Goal: Information Seeking & Learning: Learn about a topic

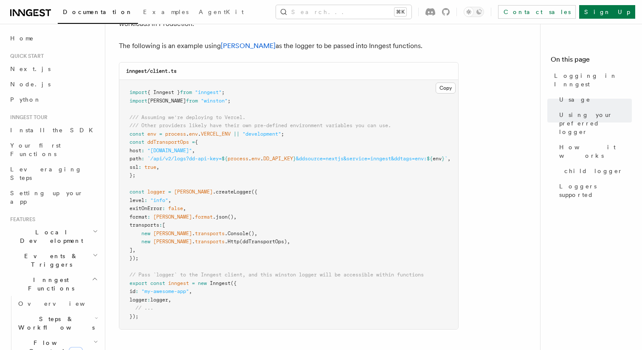
scroll to position [737, 0]
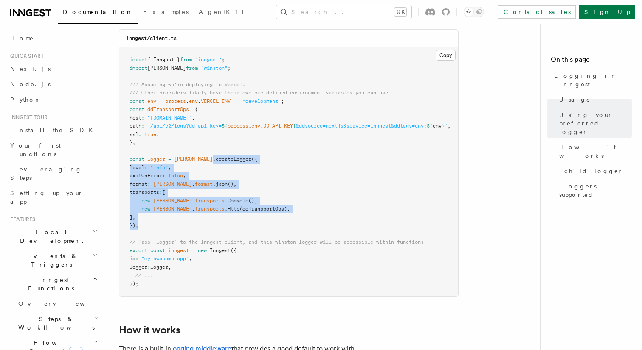
drag, startPoint x: 206, startPoint y: 229, endPoint x: 197, endPoint y: 161, distance: 68.6
click at [198, 161] on pre "import { Inngest } from "inngest" ; import winston from "winston" ; /// Assumin…" at bounding box center [288, 171] width 339 height 249
drag, startPoint x: 197, startPoint y: 154, endPoint x: 201, endPoint y: 220, distance: 66.4
click at [201, 220] on pre "import { Inngest } from "inngest" ; import winston from "winston" ; /// Assumin…" at bounding box center [288, 171] width 339 height 249
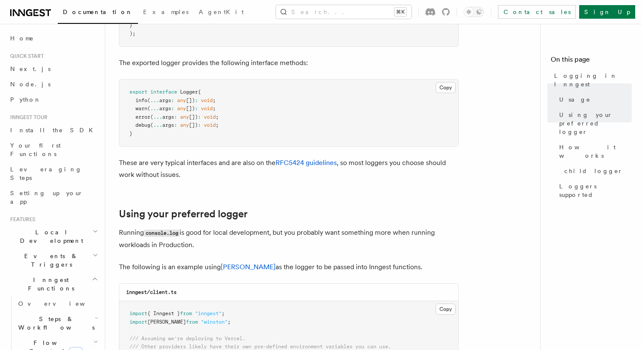
scroll to position [287, 0]
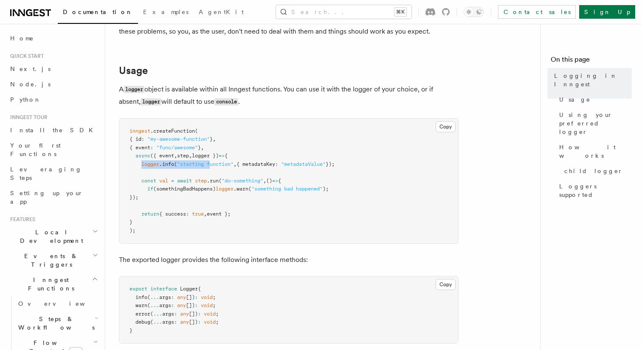
drag, startPoint x: 143, startPoint y: 165, endPoint x: 215, endPoint y: 165, distance: 72.2
click at [212, 165] on span "logger .info ( "starting function" , { metadataKey : "metadataValue" });" at bounding box center [232, 164] width 205 height 6
click at [215, 165] on span ""starting function"" at bounding box center [205, 164] width 56 height 6
click at [213, 155] on span "logger })" at bounding box center [205, 155] width 27 height 6
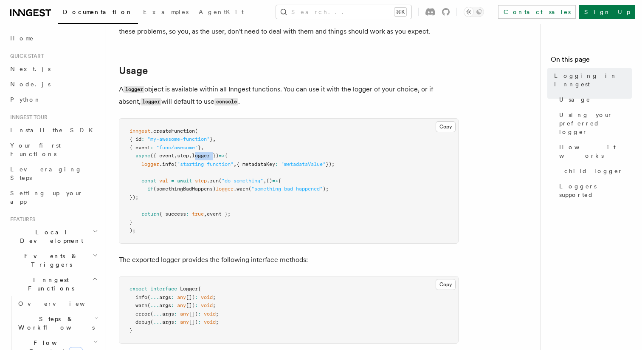
scroll to position [325, 0]
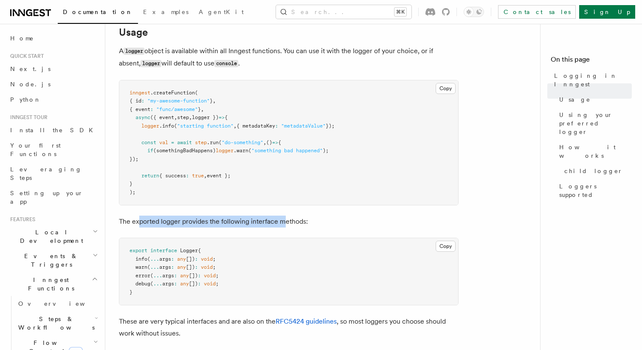
drag, startPoint x: 187, startPoint y: 223, endPoint x: 284, endPoint y: 226, distance: 96.9
click at [281, 226] on p "The exported logger provides the following interface methods:" at bounding box center [289, 221] width 340 height 12
click at [284, 226] on p "The exported logger provides the following interface methods:" at bounding box center [289, 221] width 340 height 12
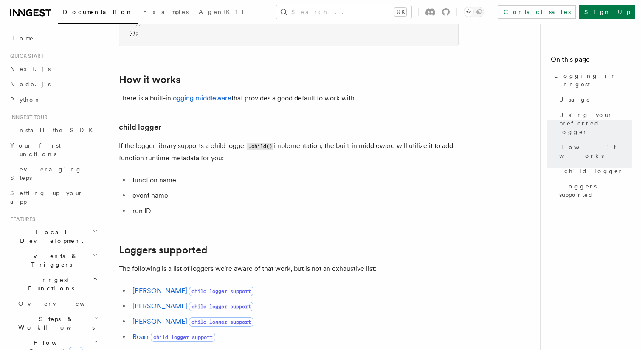
scroll to position [980, 0]
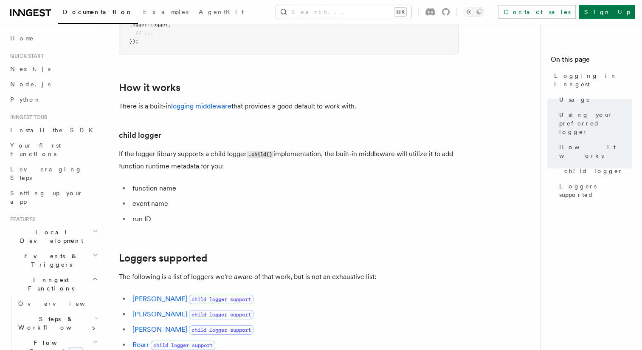
drag, startPoint x: 280, startPoint y: 168, endPoint x: 280, endPoint y: 141, distance: 26.8
click at [280, 141] on h3 "child logger" at bounding box center [289, 135] width 340 height 12
drag, startPoint x: 384, startPoint y: 164, endPoint x: 381, endPoint y: 147, distance: 17.6
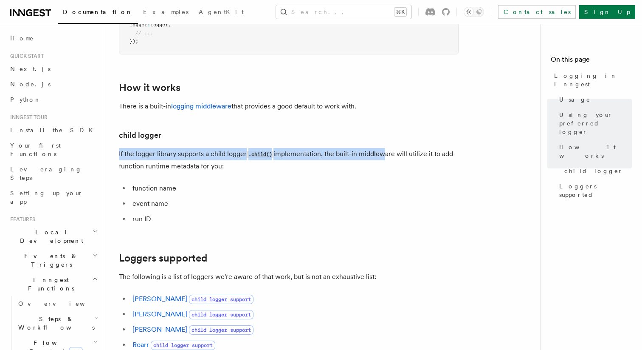
drag, startPoint x: 381, startPoint y: 145, endPoint x: 381, endPoint y: 166, distance: 21.2
click at [381, 166] on p "If the logger library supports a child logger .child() implementation, the buil…" at bounding box center [289, 160] width 340 height 24
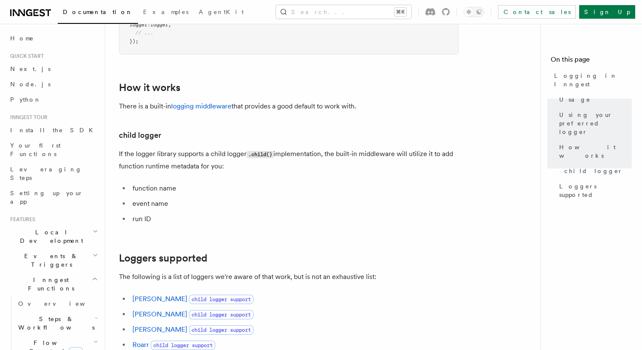
drag, startPoint x: 294, startPoint y: 170, endPoint x: 297, endPoint y: 229, distance: 58.7
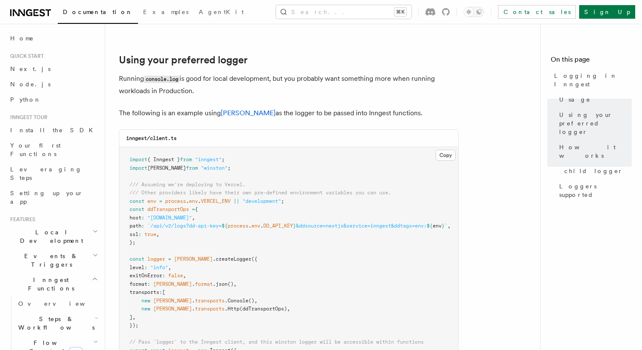
scroll to position [548, 0]
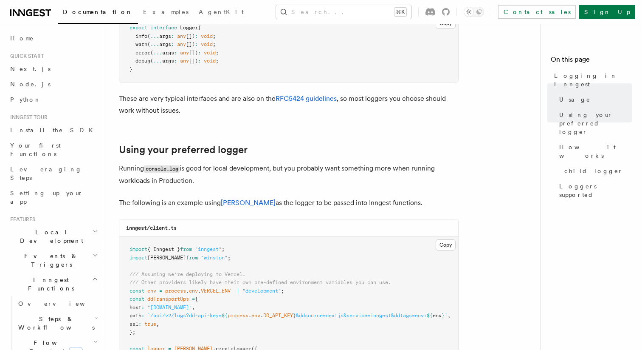
click at [270, 138] on article "Features Inngest Functions Logging in Inngest Log handling can have some caveat…" at bounding box center [326, 257] width 415 height 1536
